Goal: Transaction & Acquisition: Purchase product/service

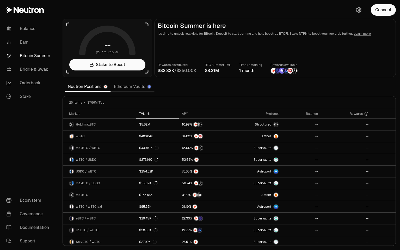
click at [130, 85] on link "Ethereum Vaults" at bounding box center [133, 86] width 44 height 10
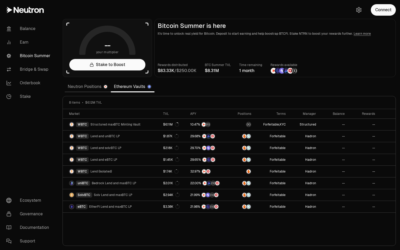
click at [89, 86] on link "Neutron Positions" at bounding box center [88, 86] width 46 height 10
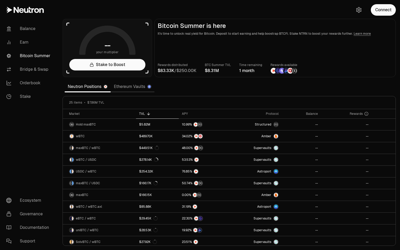
click at [130, 87] on link "Ethereum Vaults" at bounding box center [133, 86] width 44 height 10
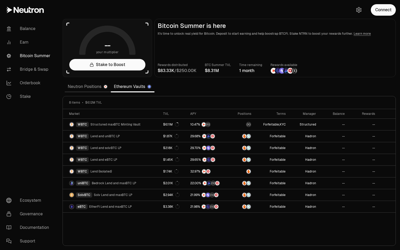
click at [92, 87] on link "Neutron Positions" at bounding box center [88, 86] width 46 height 10
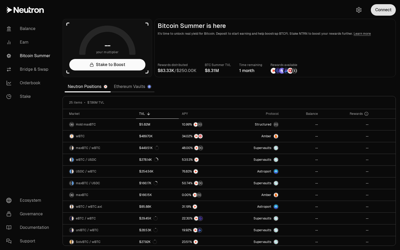
click at [381, 7] on button "Connect" at bounding box center [383, 9] width 25 height 11
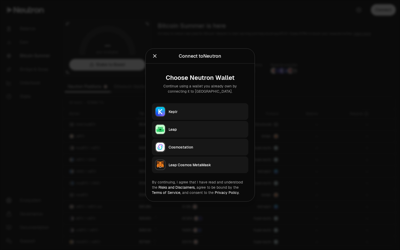
click at [202, 112] on div "Keplr" at bounding box center [207, 111] width 77 height 5
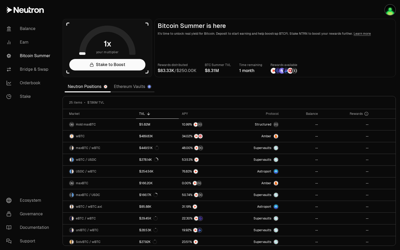
click at [125, 85] on link "Ethereum Vaults" at bounding box center [133, 86] width 44 height 10
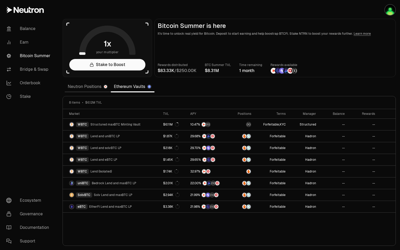
click at [86, 89] on link "Neutron Positions" at bounding box center [88, 86] width 46 height 10
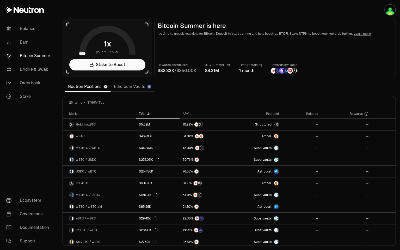
click at [130, 86] on link "Ethereum Vaults" at bounding box center [133, 86] width 44 height 10
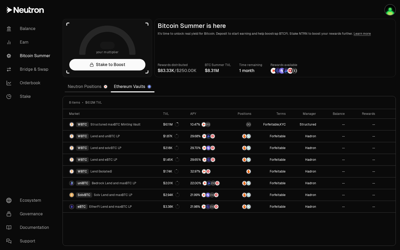
click at [88, 85] on link "Neutron Positions" at bounding box center [88, 86] width 46 height 10
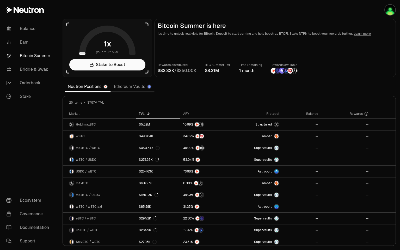
click at [130, 87] on link "Ethereum Vaults" at bounding box center [133, 86] width 44 height 10
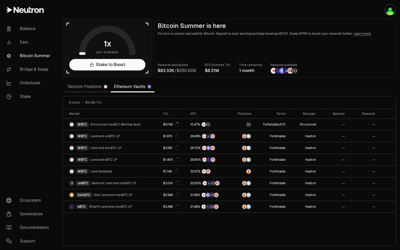
click at [92, 86] on link "Neutron Positions" at bounding box center [88, 86] width 46 height 10
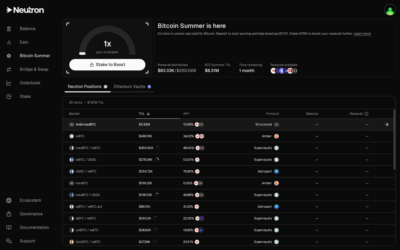
click at [86, 123] on span "Hold maxBTC" at bounding box center [86, 124] width 20 height 4
click at [385, 125] on icon at bounding box center [386, 124] width 5 height 5
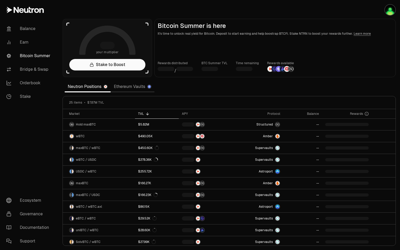
click at [134, 89] on link "Ethereum Vaults" at bounding box center [133, 86] width 44 height 10
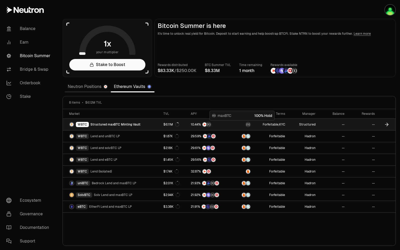
click at [233, 125] on link at bounding box center [242, 124] width 24 height 11
